Goal: Navigation & Orientation: Find specific page/section

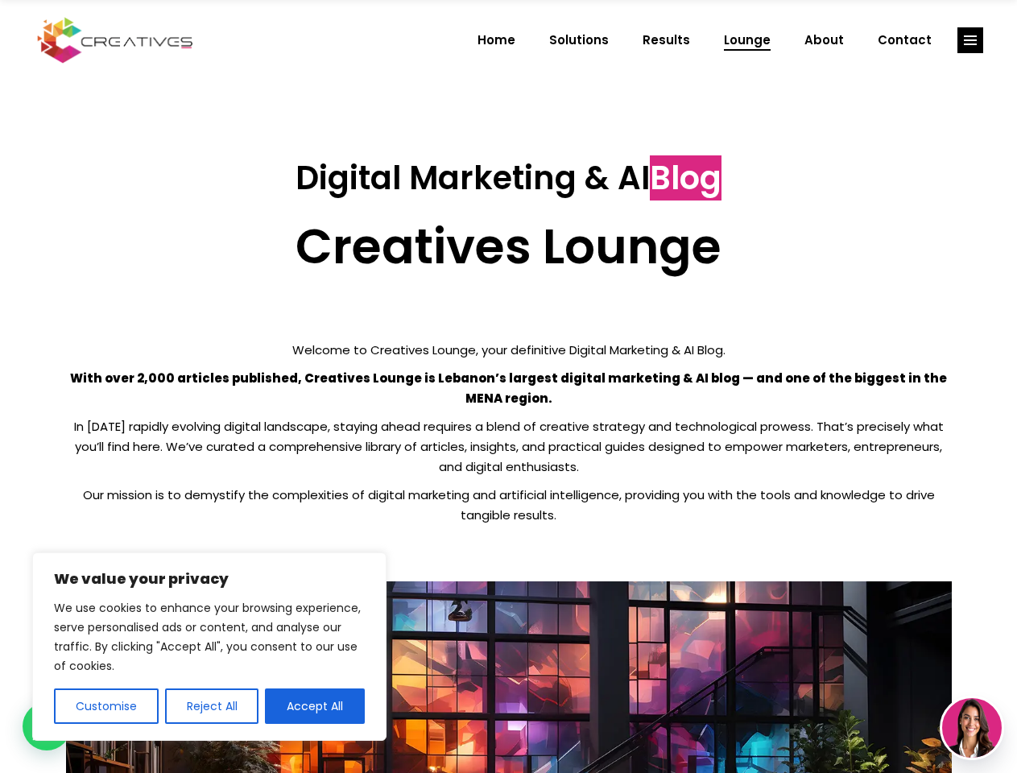
click at [508, 386] on p "With over 2,000 articles published, Creatives Lounge is Lebanon’s largest digit…" at bounding box center [509, 388] width 886 height 40
click at [105, 706] on button "Customise" at bounding box center [106, 705] width 105 height 35
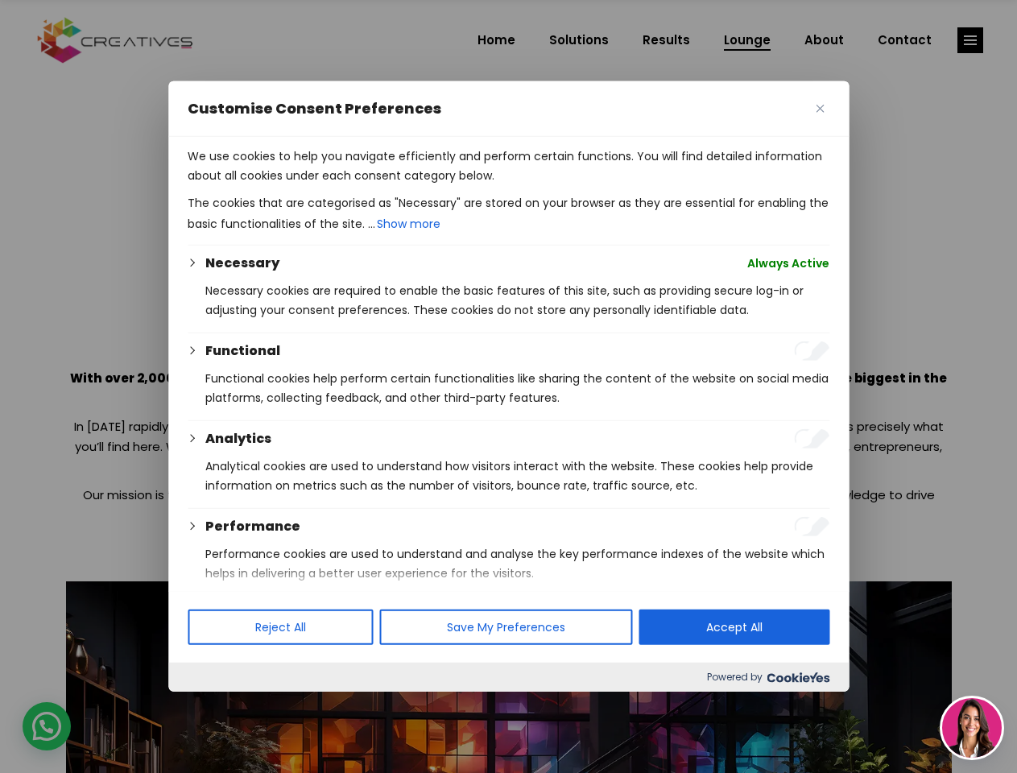
click at [211, 706] on div at bounding box center [508, 386] width 1017 height 773
click at [315, 185] on p "We use cookies to help you navigate efficiently and perform certain functions. …" at bounding box center [509, 166] width 642 height 39
click at [970, 40] on div at bounding box center [508, 386] width 1017 height 773
click at [972, 728] on img at bounding box center [972, 728] width 60 height 60
